Goal: Information Seeking & Learning: Learn about a topic

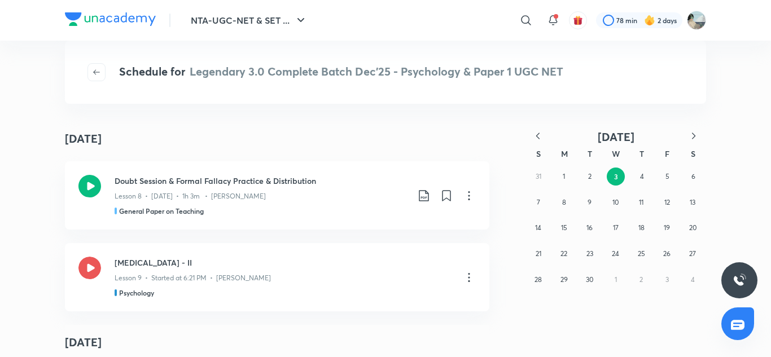
click at [536, 137] on icon "button" at bounding box center [537, 135] width 11 height 11
click at [618, 204] on button "6" at bounding box center [616, 203] width 18 height 18
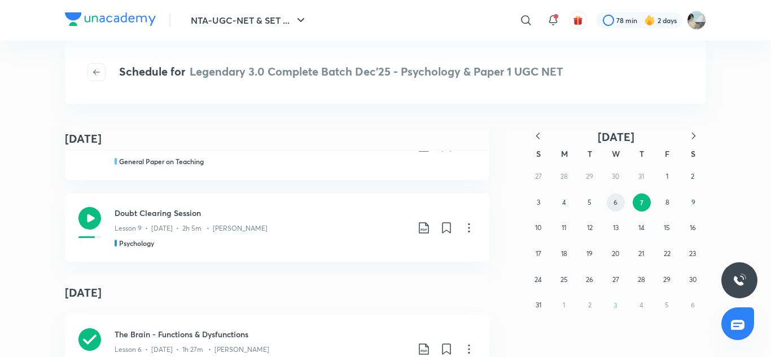
scroll to position [171, 0]
click at [88, 221] on icon at bounding box center [89, 219] width 23 height 23
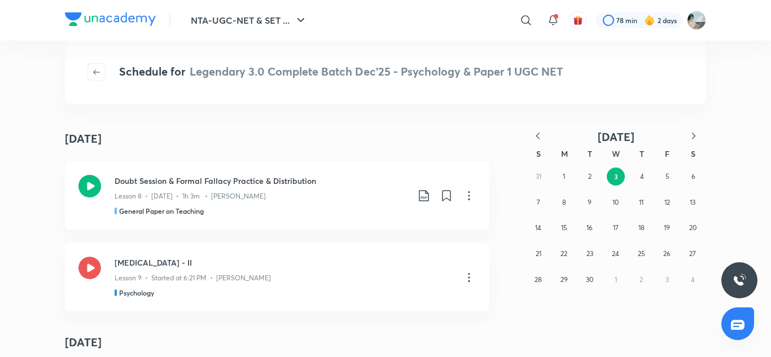
click at [533, 137] on icon "button" at bounding box center [537, 135] width 11 height 11
click at [645, 200] on button "7" at bounding box center [641, 203] width 18 height 18
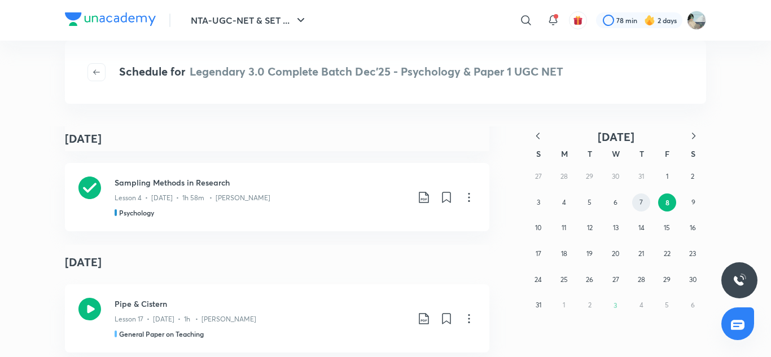
scroll to position [1667, 0]
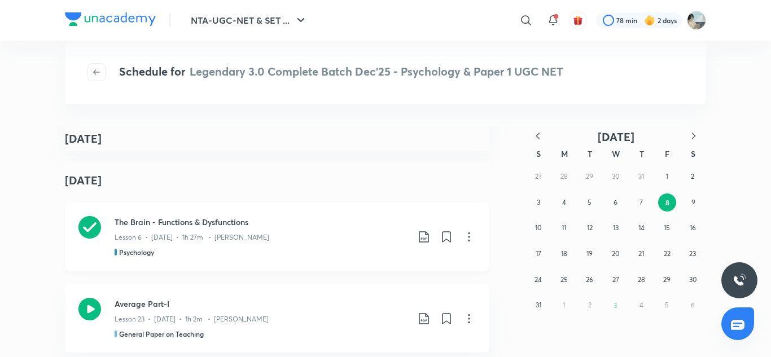
click at [81, 229] on icon at bounding box center [89, 227] width 23 height 23
